Goal: Share content: Share content

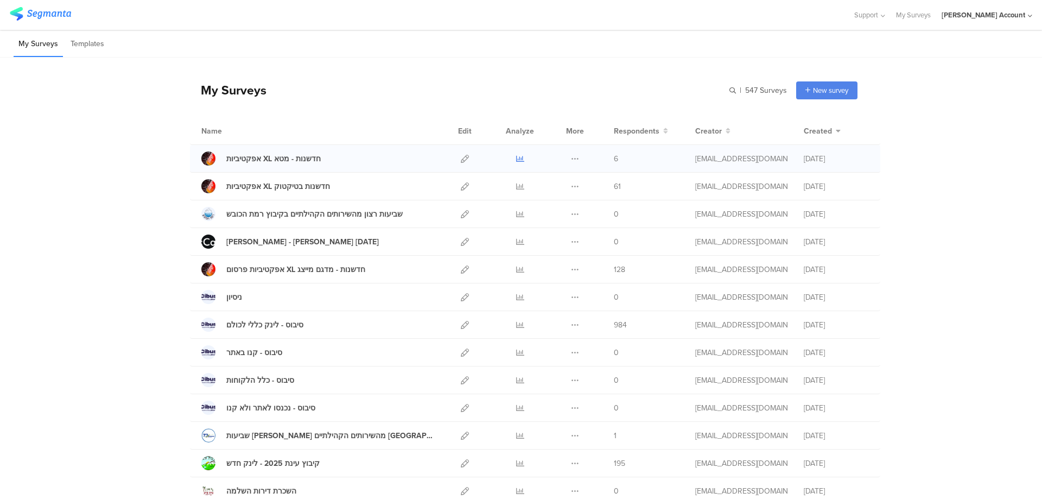
click at [519, 157] on icon at bounding box center [520, 159] width 8 height 8
click at [462, 156] on icon at bounding box center [465, 159] width 8 height 8
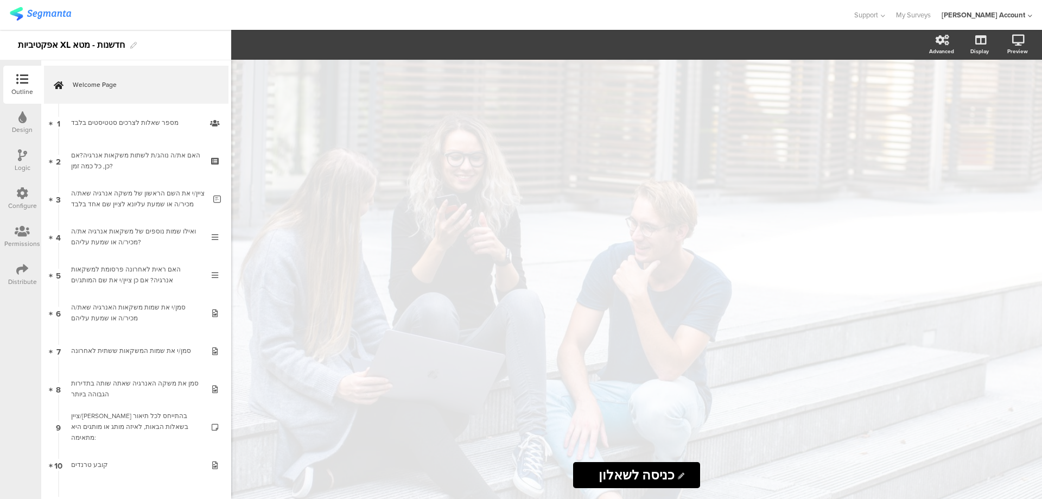
click at [20, 265] on icon at bounding box center [22, 269] width 12 height 12
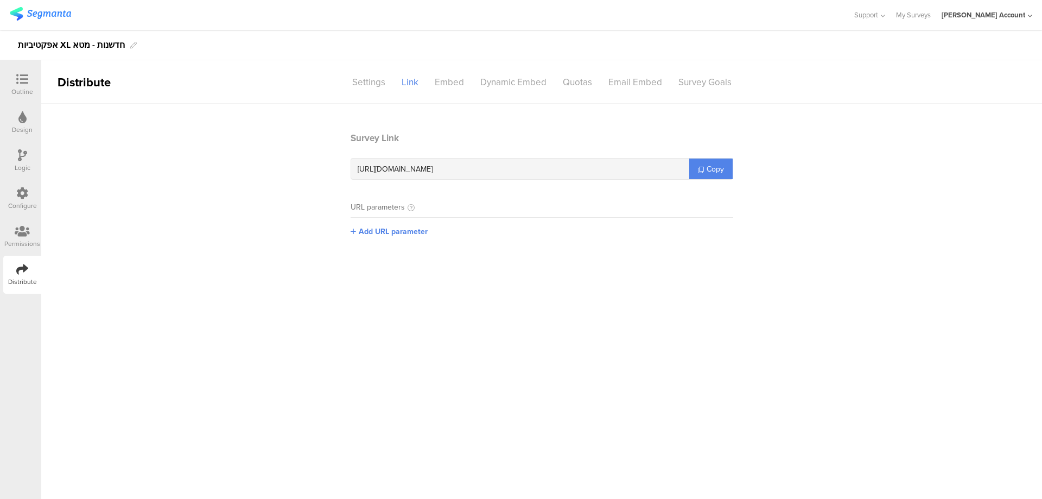
click at [424, 163] on span "[URL][DOMAIN_NAME]" at bounding box center [395, 168] width 75 height 11
click at [424, 163] on span "https://surveys.segmanta.com/86afdr" at bounding box center [395, 168] width 75 height 11
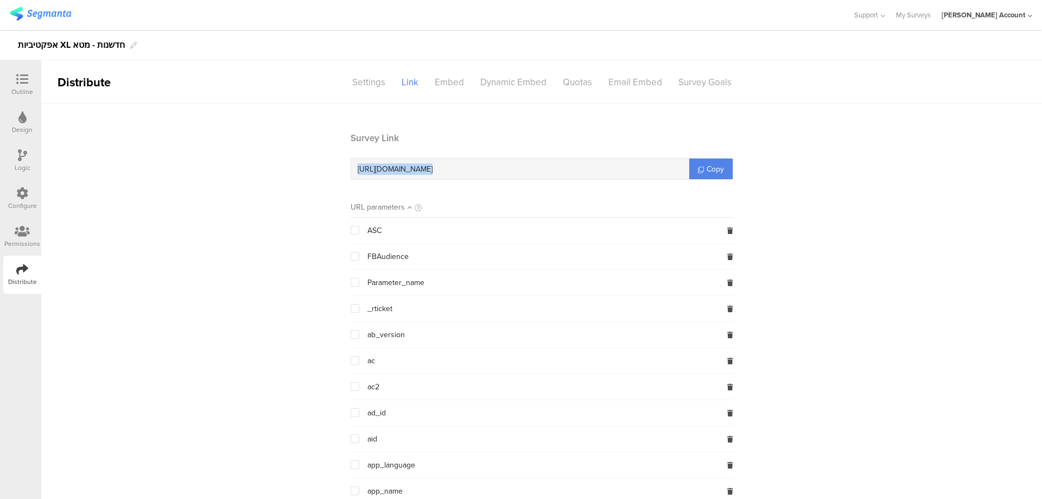
copy div "https://surveys.segmanta.com/86afdr"
